Goal: Information Seeking & Learning: Learn about a topic

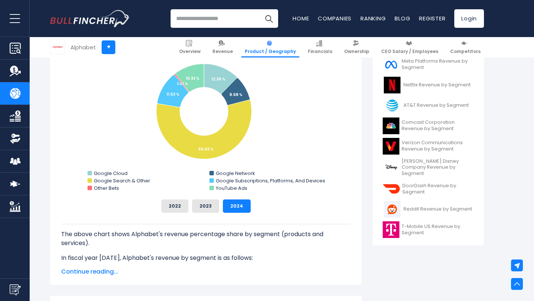
scroll to position [225, 0]
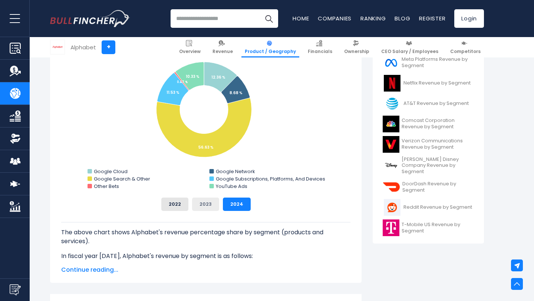
click at [208, 202] on button "2023" at bounding box center [205, 204] width 27 height 13
click at [232, 201] on button "2024" at bounding box center [237, 204] width 28 height 13
click at [178, 205] on button "2022" at bounding box center [174, 204] width 27 height 13
click at [198, 206] on button "2023" at bounding box center [205, 204] width 27 height 13
click at [237, 206] on button "2024" at bounding box center [237, 204] width 28 height 13
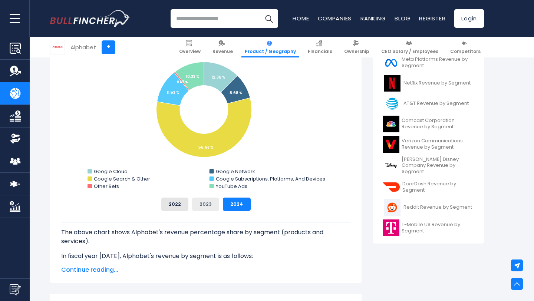
click at [210, 204] on button "2023" at bounding box center [205, 204] width 27 height 13
click at [186, 203] on button "2022" at bounding box center [174, 204] width 27 height 13
click at [206, 204] on button "2023" at bounding box center [205, 204] width 27 height 13
click at [235, 205] on button "2024" at bounding box center [237, 204] width 28 height 13
click at [179, 206] on button "2022" at bounding box center [174, 204] width 27 height 13
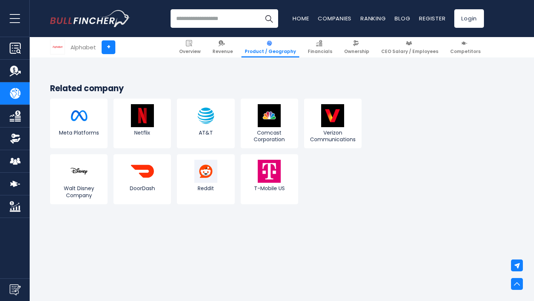
scroll to position [1489, 0]
click at [84, 122] on img at bounding box center [78, 115] width 23 height 23
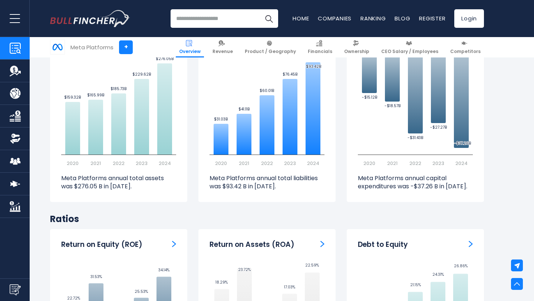
scroll to position [1308, 0]
